Goal: Information Seeking & Learning: Learn about a topic

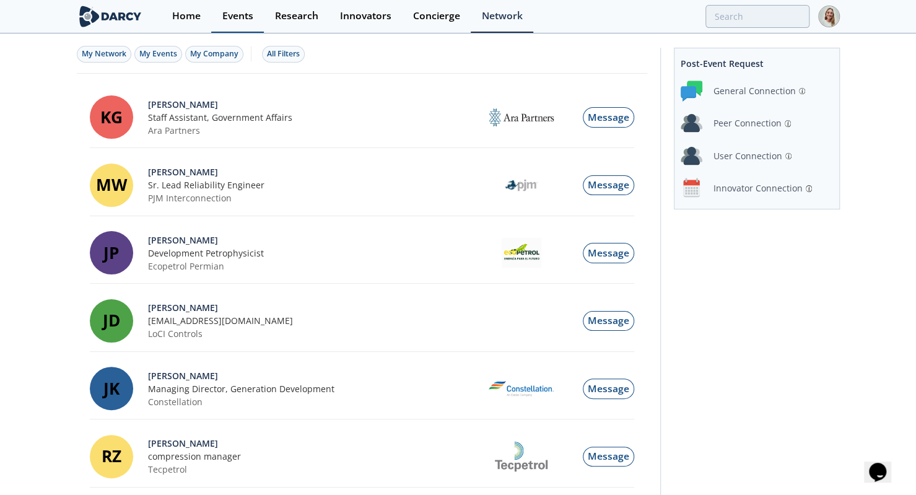
click at [237, 18] on div "Events" at bounding box center [237, 16] width 31 height 10
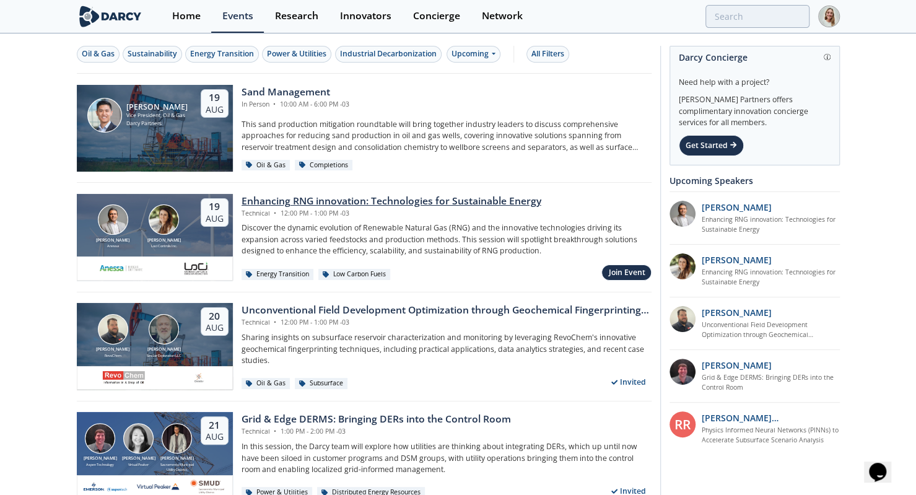
click at [346, 201] on div "Enhancing RNG innovation: Technologies for Sustainable Energy" at bounding box center [392, 201] width 300 height 15
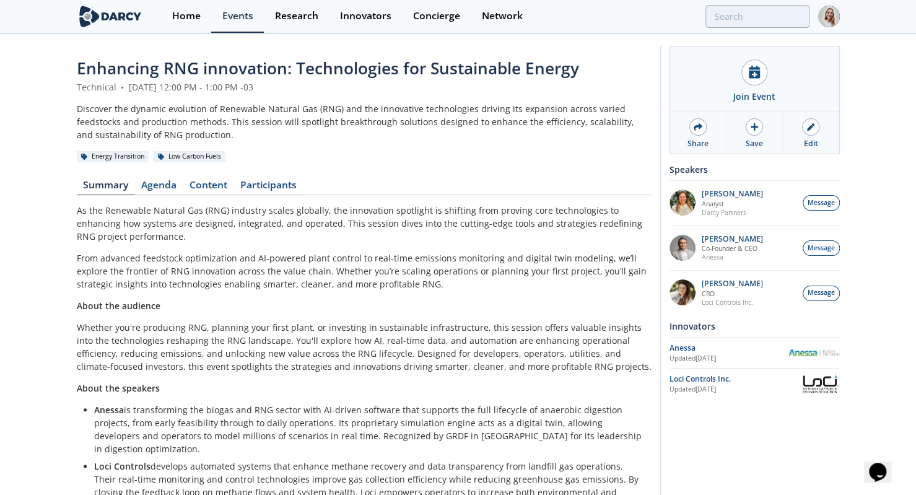
click at [202, 180] on link "Content" at bounding box center [208, 187] width 51 height 15
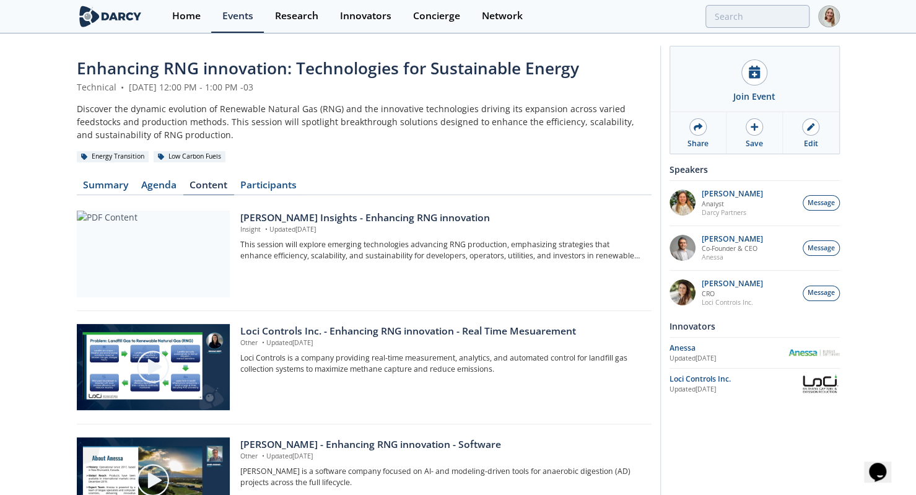
click at [372, 216] on div "[PERSON_NAME] Insights - Enhancing RNG innovation" at bounding box center [441, 218] width 402 height 15
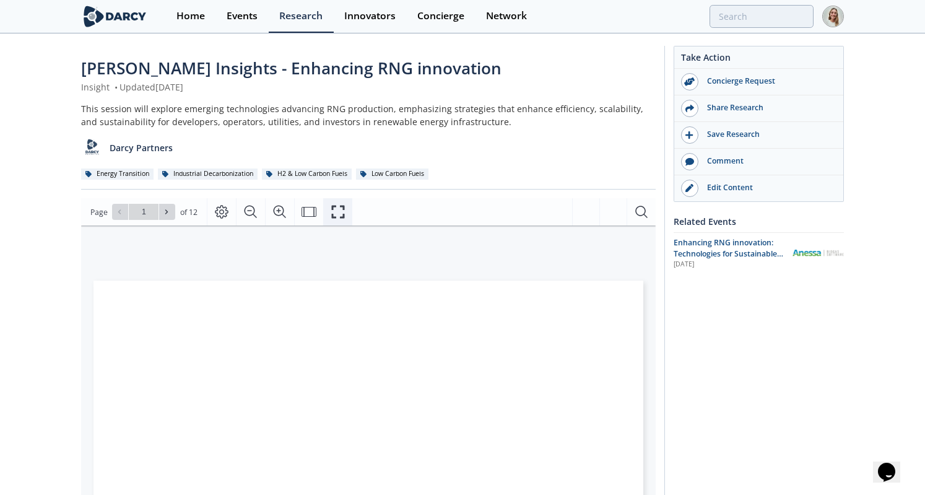
click at [342, 212] on icon "Fullscreen" at bounding box center [338, 211] width 15 height 15
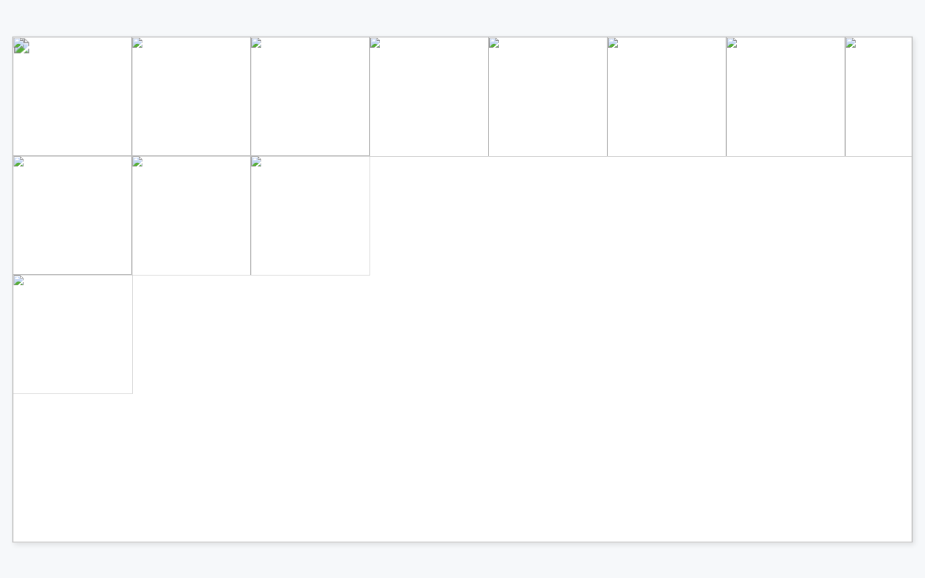
click at [747, 21] on div "[PERSON_NAME] INSIGHTS ENERGY TRANSITION LOW CARBON FUELS ENHANCING RNG INNOVAT…" at bounding box center [456, 259] width 913 height 519
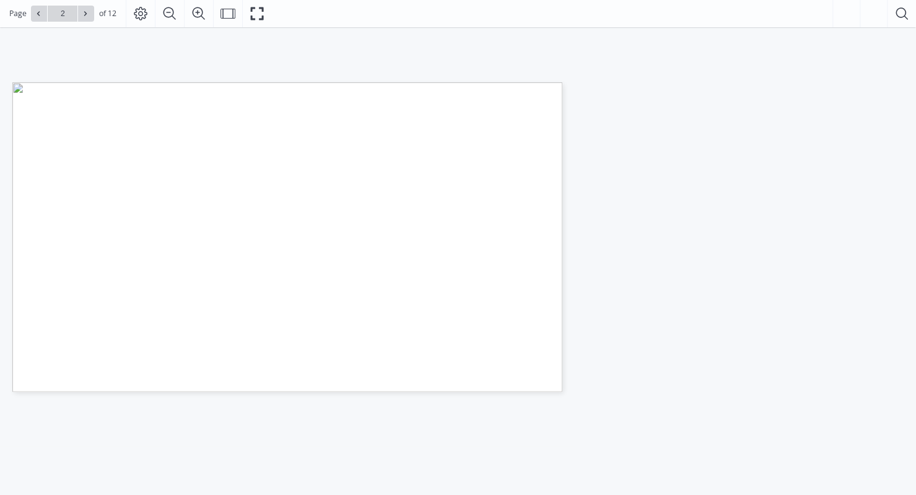
type input "1"
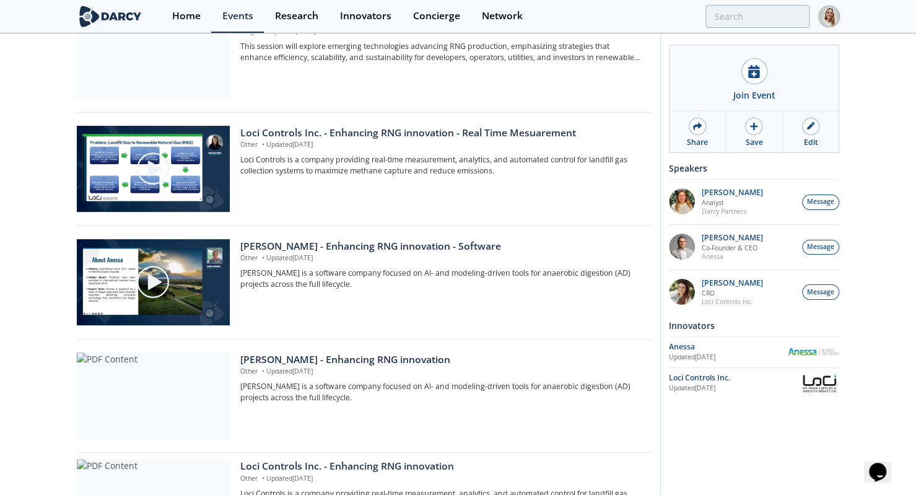
scroll to position [202, 0]
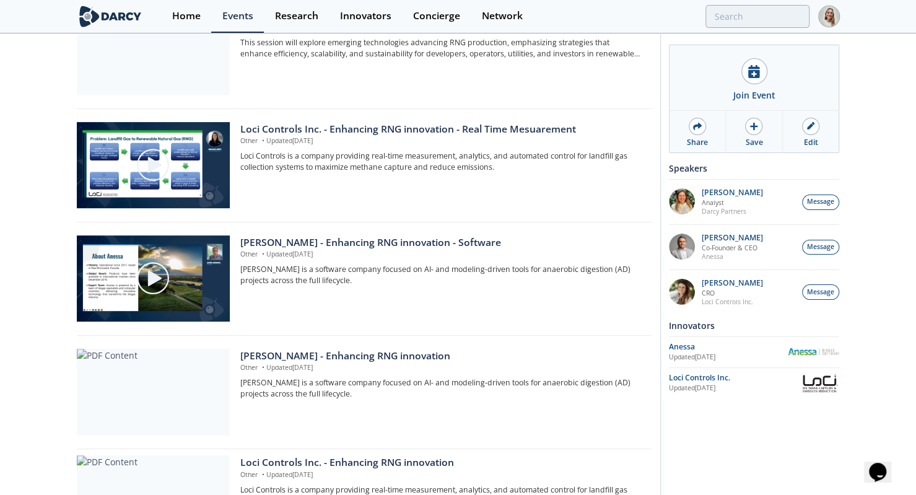
click at [153, 163] on img at bounding box center [153, 164] width 35 height 35
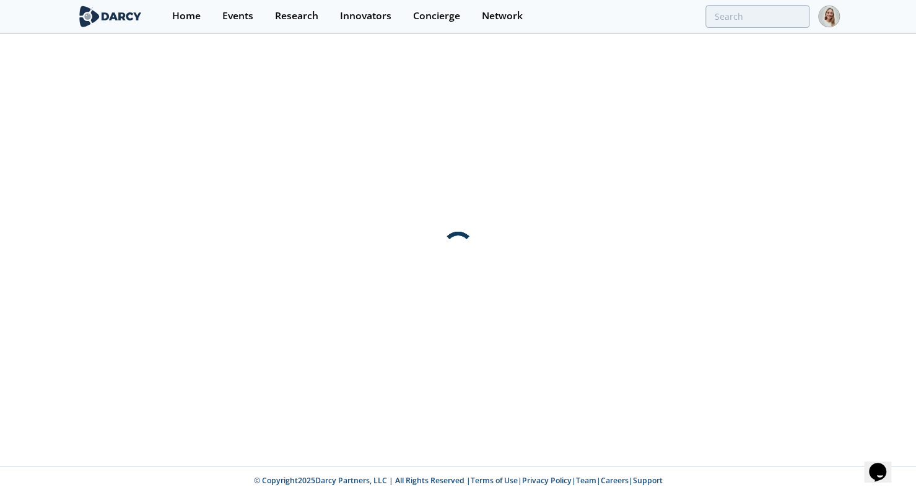
scroll to position [0, 0]
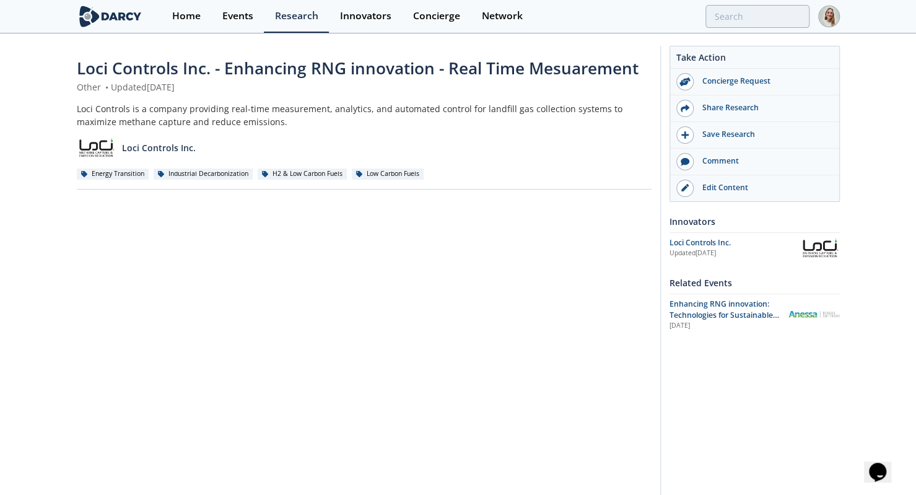
click at [813, 395] on div "Take Action Concierge Request Share Research Save Research Comment" at bounding box center [750, 414] width 180 height 736
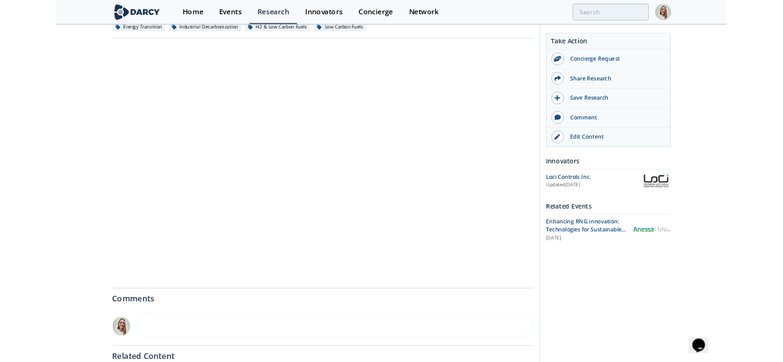
scroll to position [136, 0]
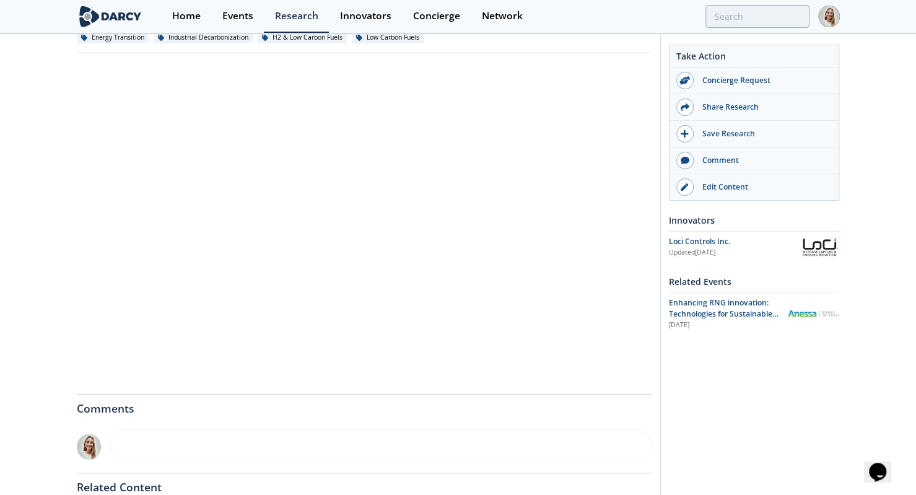
click at [35, 217] on div "Loci Controls Inc. - Enhancing RNG innovation - Real Time Mesuarement Other • U…" at bounding box center [458, 280] width 916 height 764
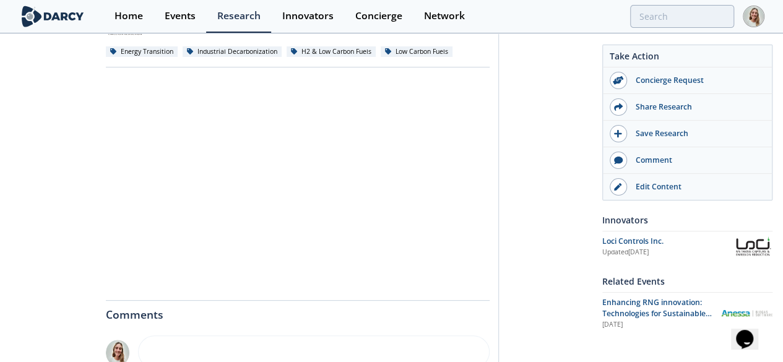
scroll to position [162, 0]
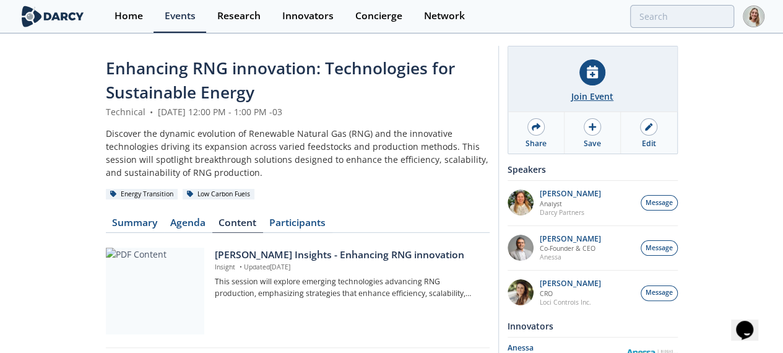
click at [606, 76] on div at bounding box center [593, 72] width 26 height 26
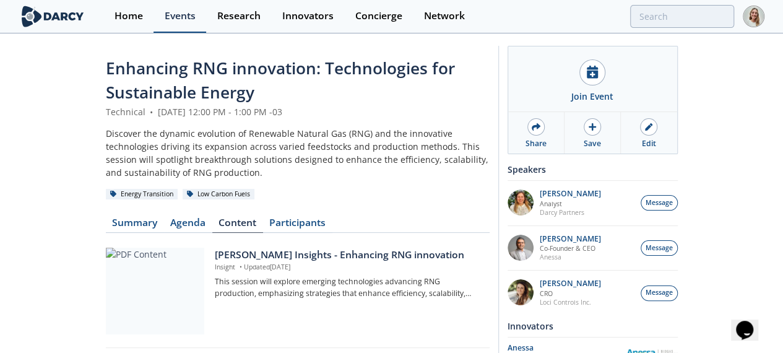
click at [178, 11] on div "Events" at bounding box center [180, 16] width 31 height 10
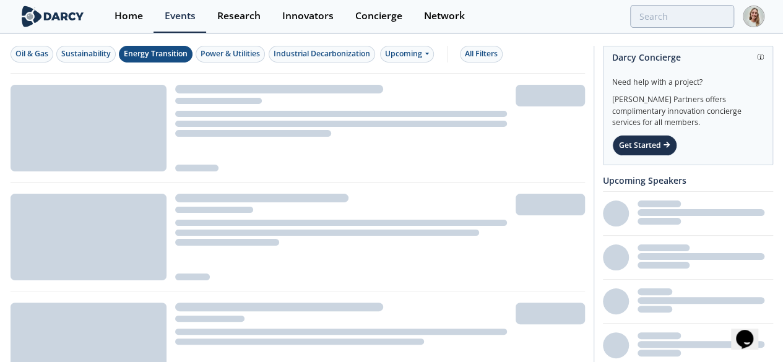
click at [148, 50] on div "Energy Transition" at bounding box center [156, 53] width 64 height 11
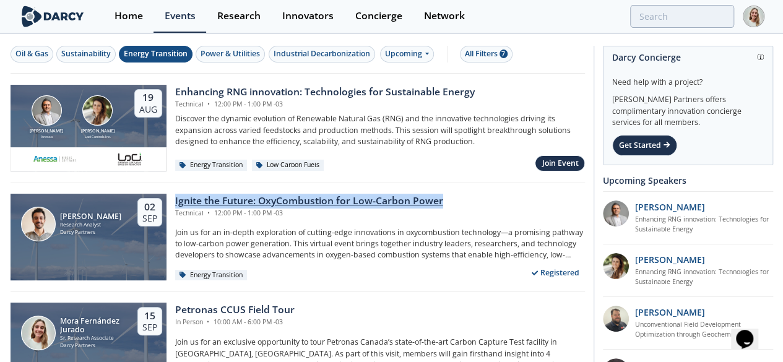
drag, startPoint x: 167, startPoint y: 185, endPoint x: 444, endPoint y: 201, distance: 277.3
click at [444, 201] on div "[PERSON_NAME] Research Analyst [PERSON_NAME] Partners [DATE] Ignite the Future:…" at bounding box center [298, 237] width 575 height 109
copy div "Ignite the Future: OxyCombustion for Low-Carbon Power"
click at [251, 91] on div "Enhancing RNG innovation: Technologies for Sustainable Energy" at bounding box center [325, 92] width 300 height 15
